Goal: Task Accomplishment & Management: Complete application form

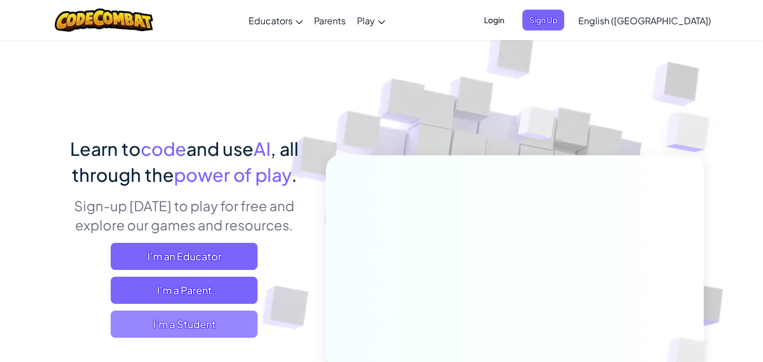
click at [230, 328] on span "I'm a Student" at bounding box center [184, 324] width 147 height 27
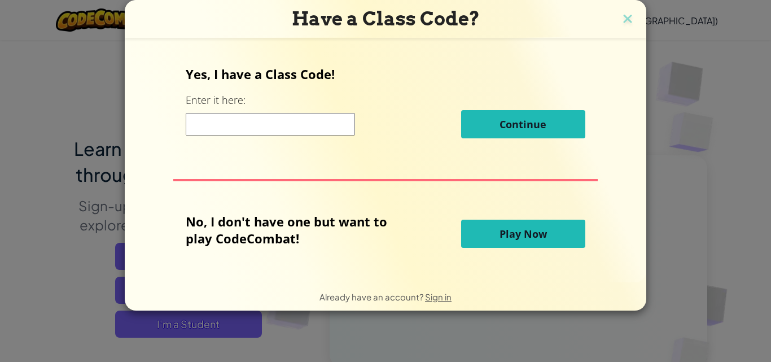
click at [506, 235] on span "Play Now" at bounding box center [523, 234] width 47 height 14
